Goal: Feedback & Contribution: Leave review/rating

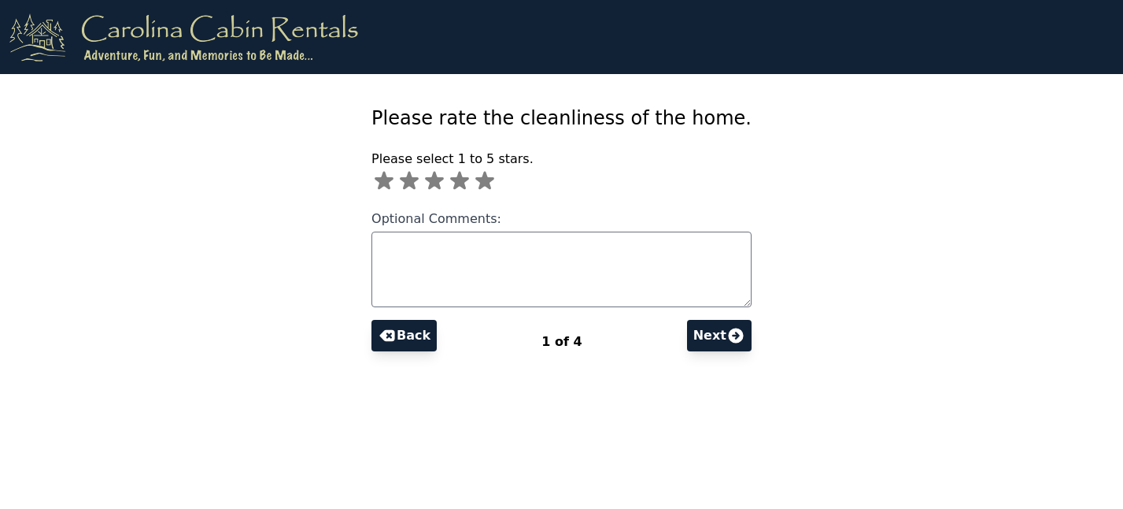
click at [494, 179] on icon at bounding box center [484, 181] width 19 height 18
click at [687, 338] on button "Next" at bounding box center [719, 335] width 65 height 31
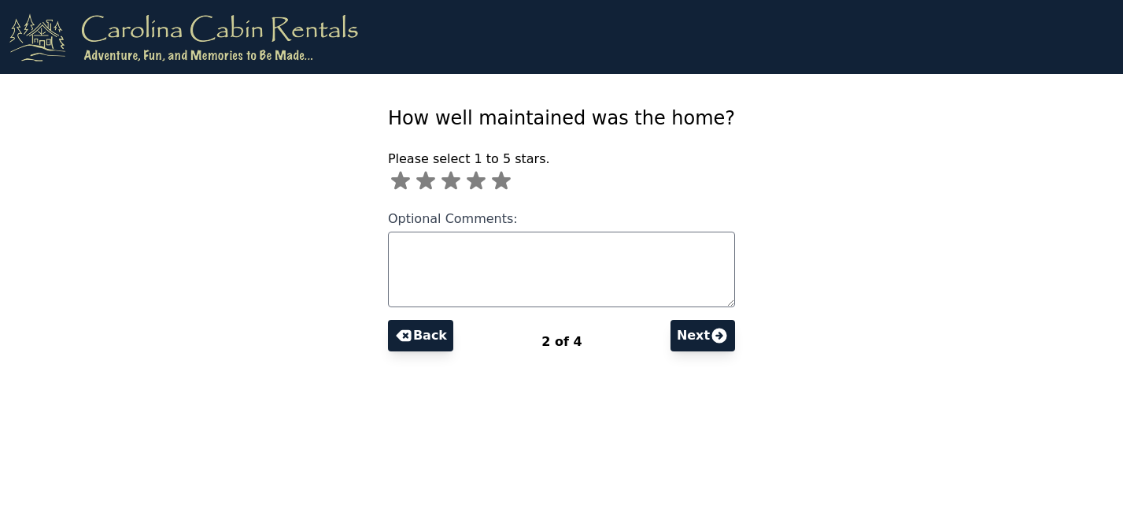
click at [511, 178] on icon at bounding box center [501, 181] width 19 height 18
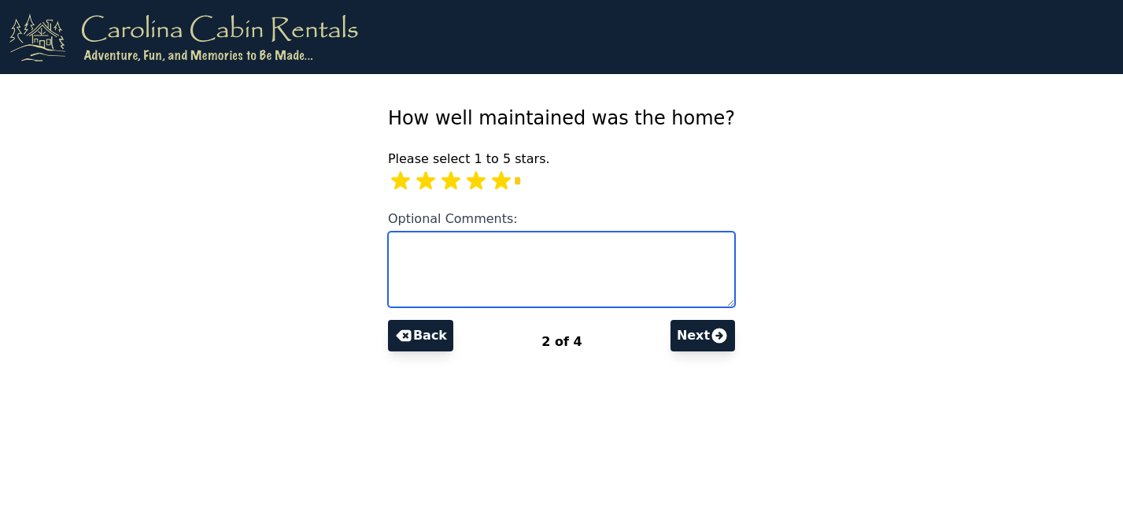
click at [504, 257] on textarea "Optional Comments:" at bounding box center [561, 269] width 347 height 76
type textarea "**********"
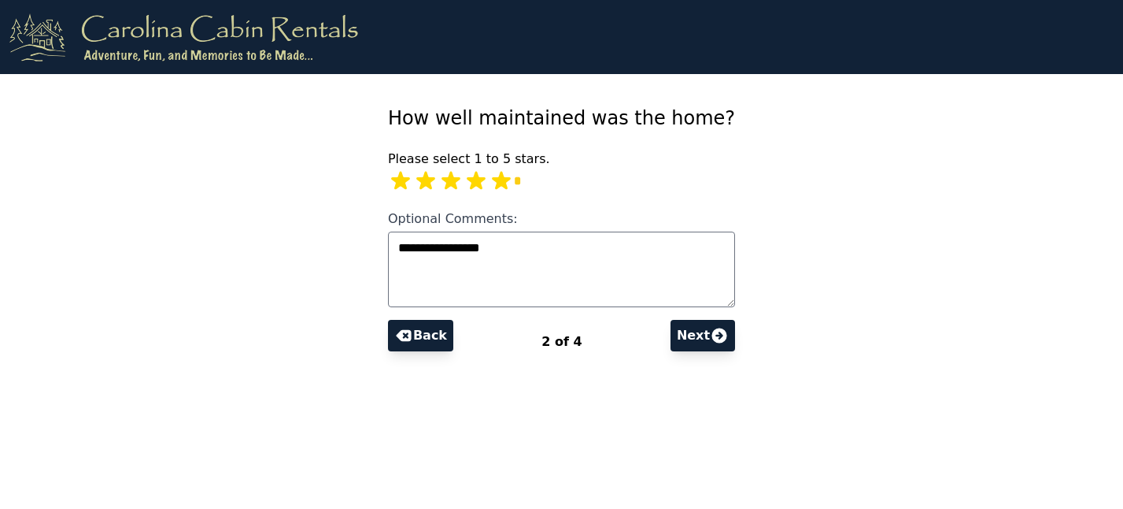
click at [674, 340] on button "Next" at bounding box center [703, 335] width 65 height 31
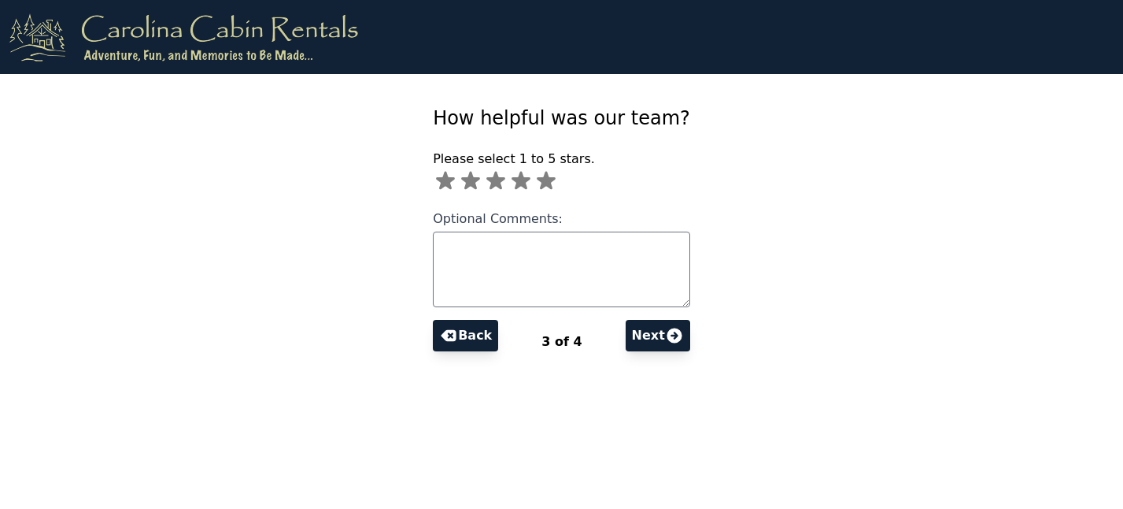
click at [556, 181] on icon at bounding box center [546, 181] width 19 height 18
click at [640, 325] on button "Next" at bounding box center [658, 335] width 65 height 31
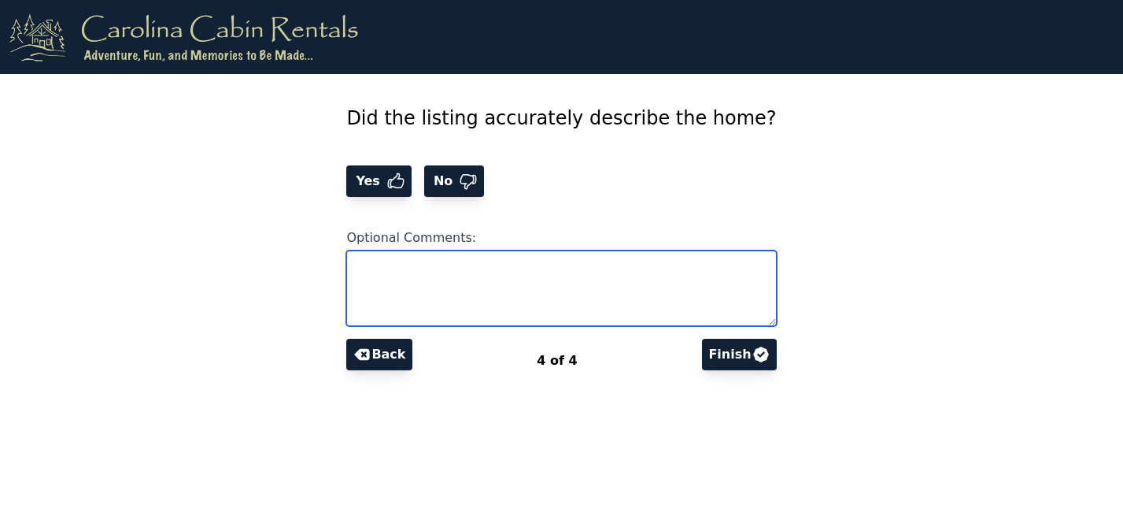
click at [590, 278] on textarea "Optional Comments:" at bounding box center [561, 288] width 430 height 76
type textarea "**********"
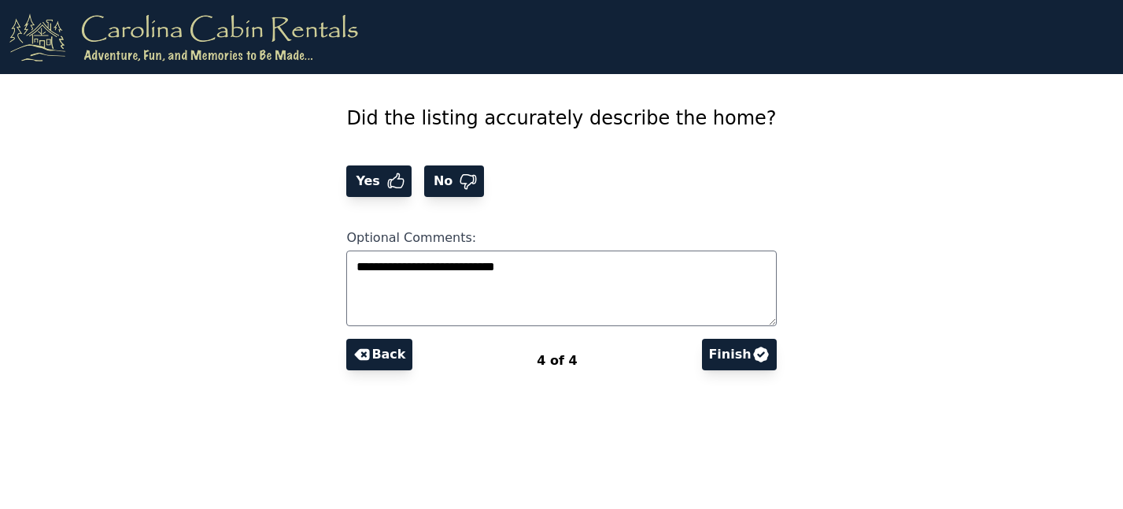
click at [705, 356] on button "Finish" at bounding box center [739, 353] width 74 height 31
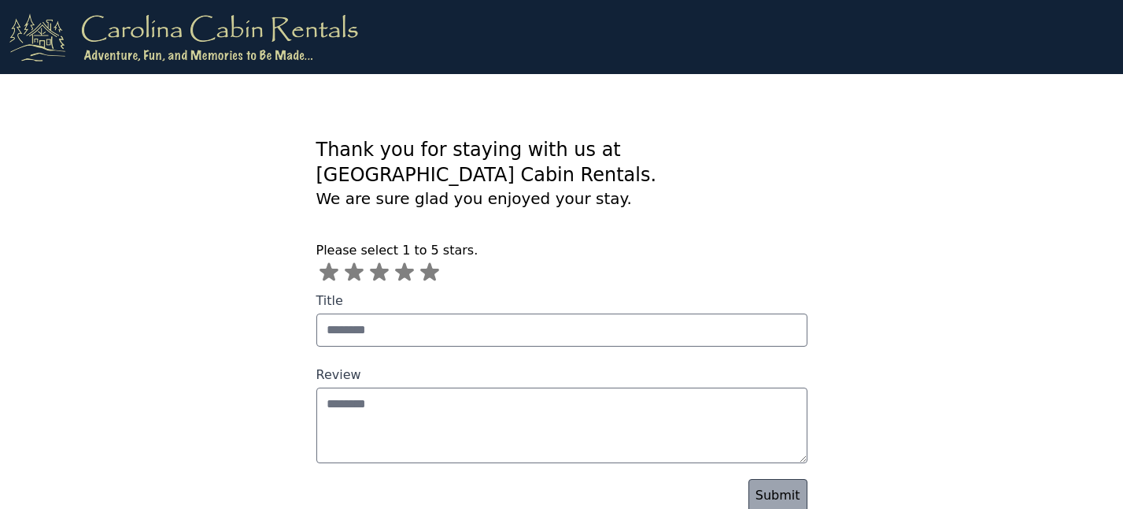
click at [428, 263] on icon at bounding box center [429, 272] width 19 height 18
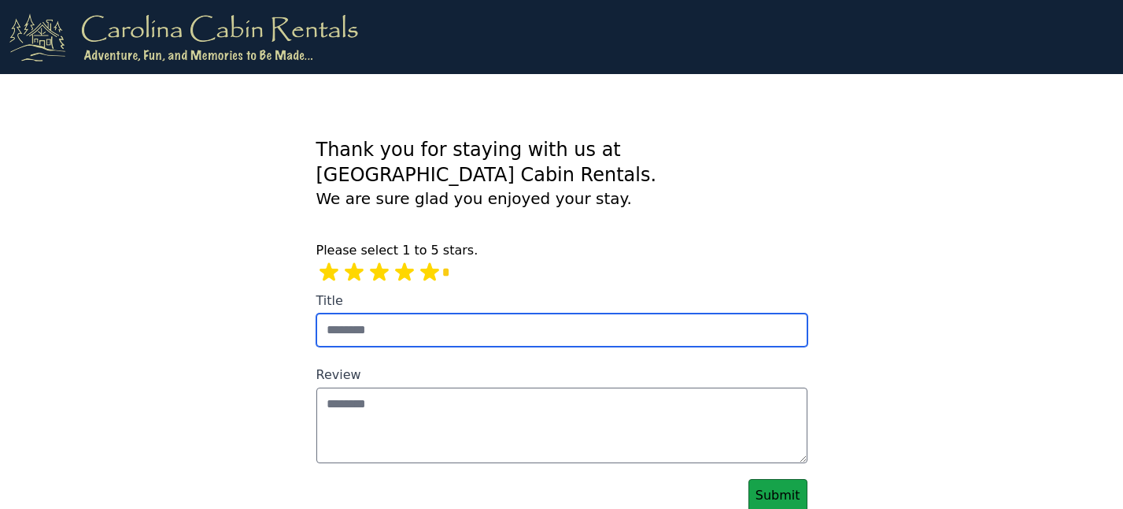
click at [493, 313] on input "Title" at bounding box center [561, 329] width 491 height 33
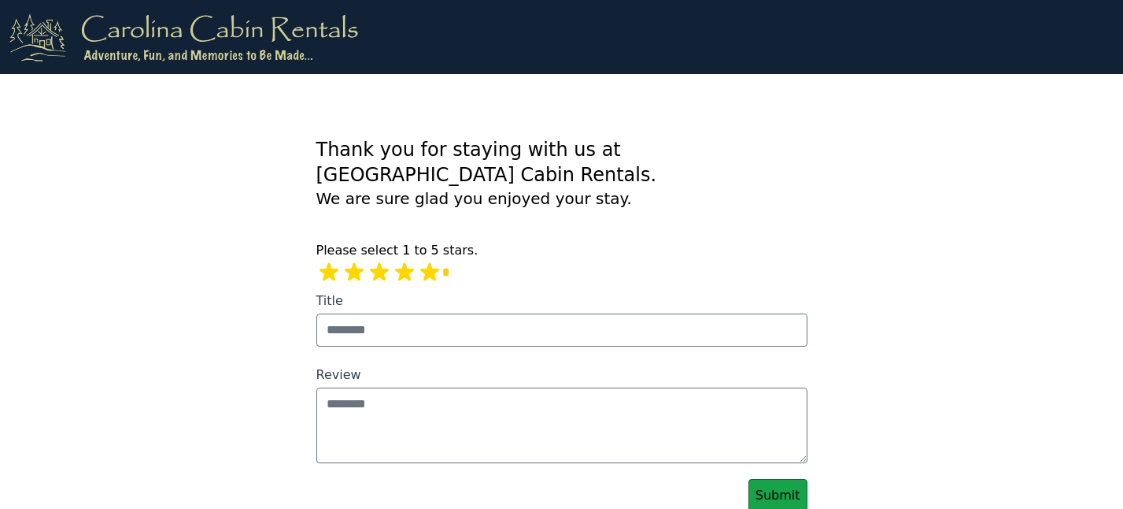
click at [552, 243] on div "Please select 1 to 5 stars. *" at bounding box center [561, 263] width 491 height 44
click at [797, 483] on link "Submit" at bounding box center [778, 495] width 59 height 33
